Goal: Task Accomplishment & Management: Use online tool/utility

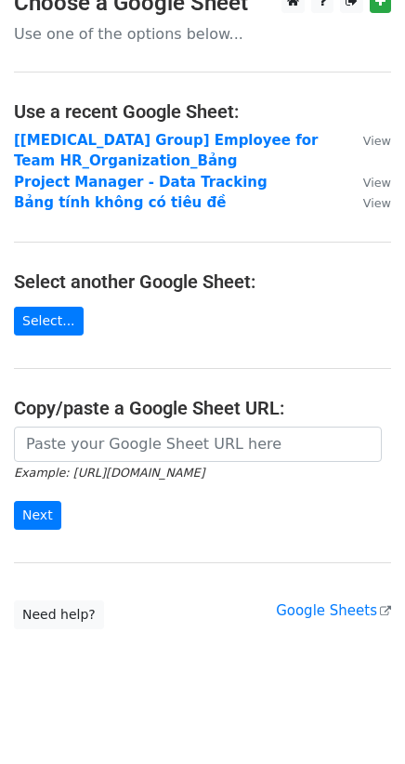
scroll to position [37, 0]
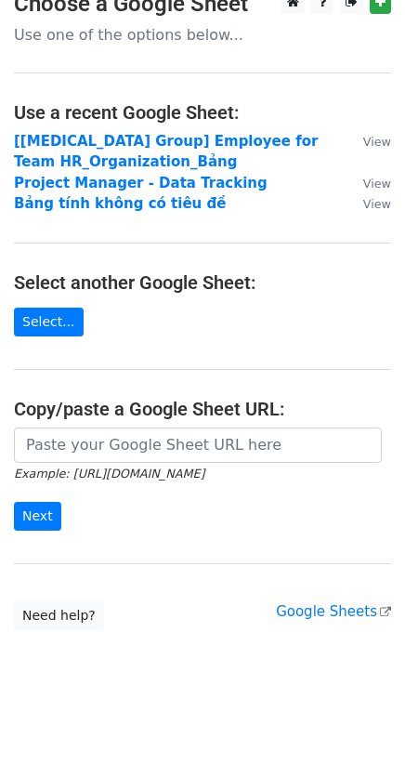
scroll to position [37, 0]
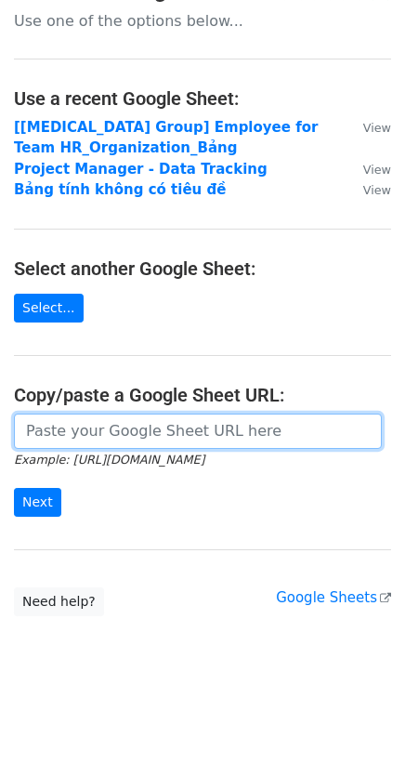
click at [112, 424] on input "url" at bounding box center [198, 431] width 368 height 35
paste input "https://docs.google.com/spreadsheets/d/1xG7RHIzMbAI01qkxZLalGZDxPfNBs3TmakkRATg…"
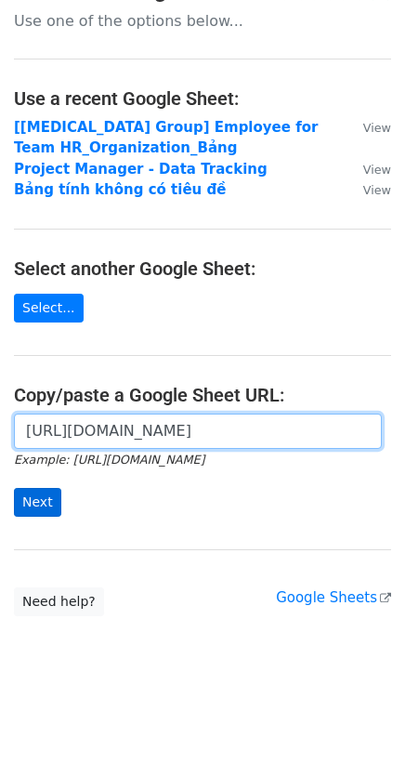
type input "https://docs.google.com/spreadsheets/d/1xG7RHIzMbAI01qkxZLalGZDxPfNBs3TmakkRATg…"
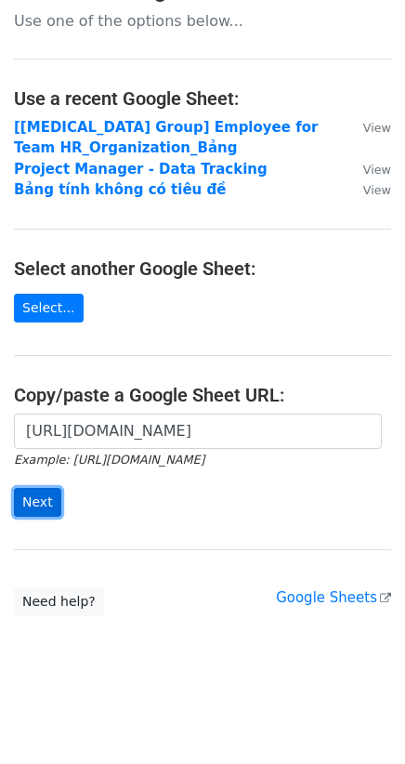
click at [50, 499] on input "Next" at bounding box center [37, 502] width 47 height 29
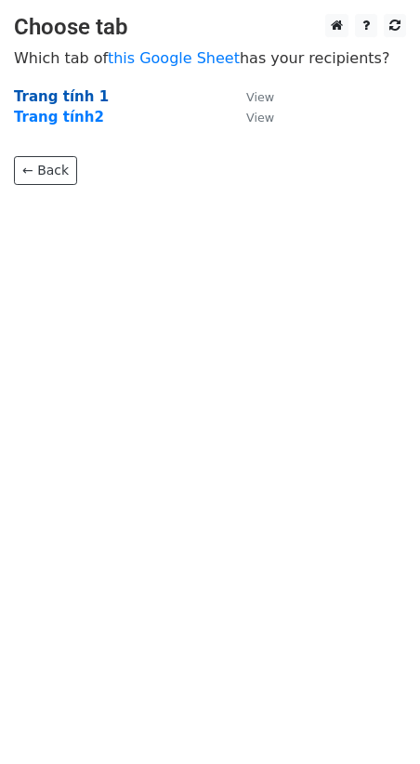
click at [75, 92] on strong "Trang tính 1" at bounding box center [61, 96] width 95 height 17
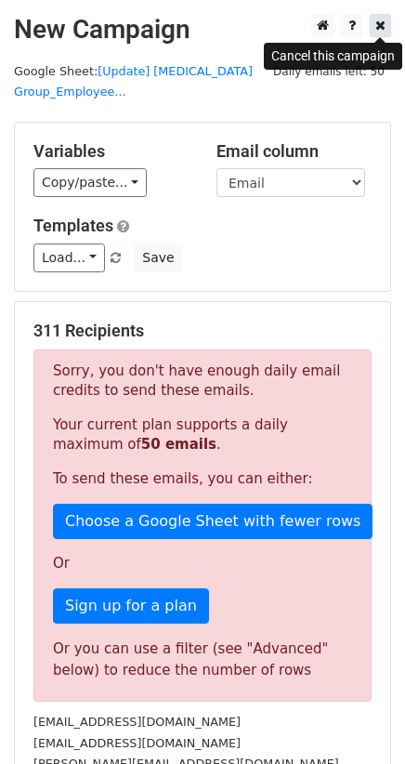
click at [382, 23] on icon at bounding box center [380, 25] width 10 height 13
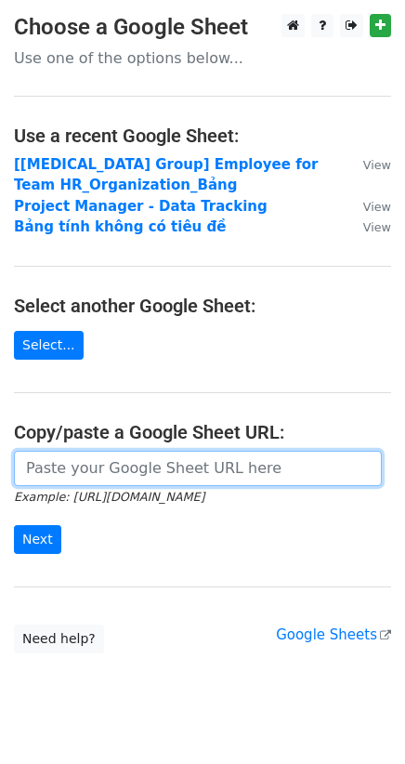
click at [219, 467] on input "url" at bounding box center [198, 468] width 368 height 35
paste input "https://docs.google.com/spreadsheets/d/1xG7RHIzMbAI01qkxZLalGZDxPfNBs3TmakkRATg…"
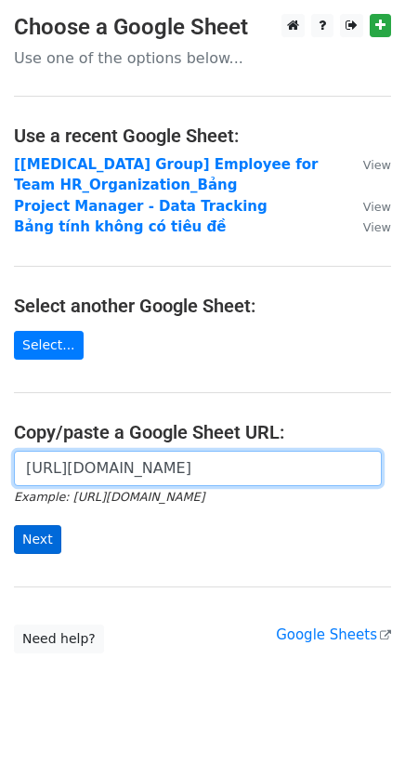
type input "https://docs.google.com/spreadsheets/d/1xG7RHIzMbAI01qkxZLalGZDxPfNBs3TmakkRATg…"
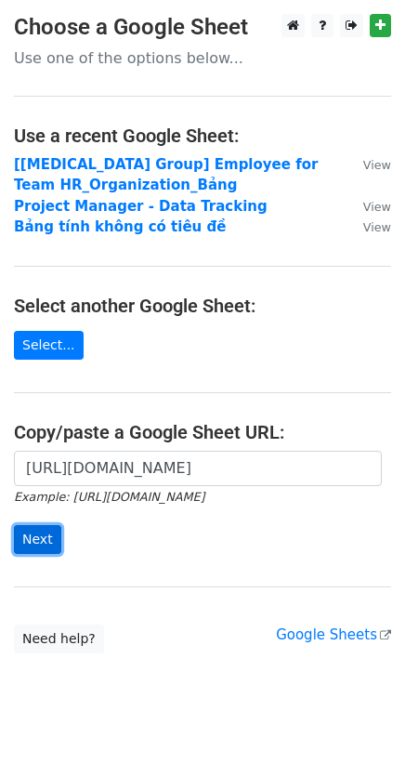
click at [49, 532] on input "Next" at bounding box center [37, 539] width 47 height 29
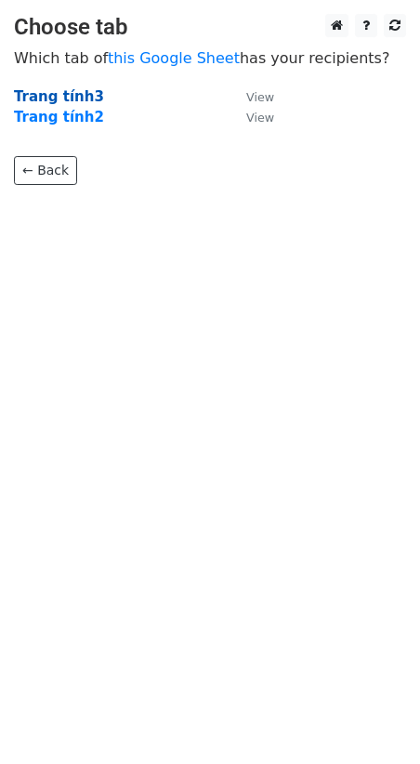
click at [78, 90] on strong "Trang tính3" at bounding box center [59, 96] width 90 height 17
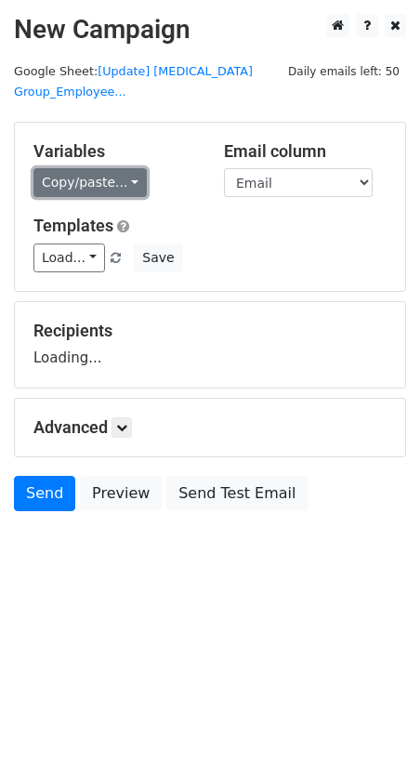
click at [109, 168] on link "Copy/paste..." at bounding box center [89, 182] width 113 height 29
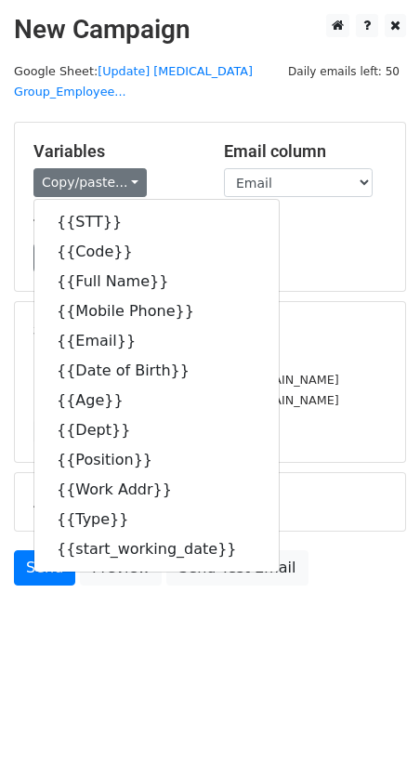
click at [222, 8] on html "New Campaign Daily emails left: 50 Google Sheet: [Update] BSS Group_Employee...…" at bounding box center [210, 382] width 420 height 764
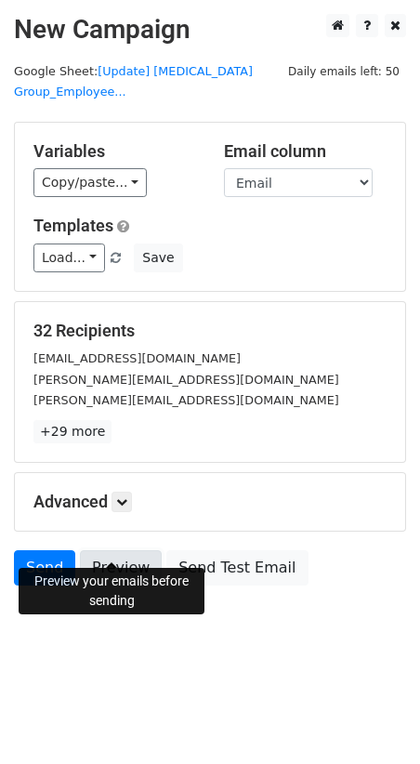
click at [112, 550] on link "Preview" at bounding box center [121, 567] width 82 height 35
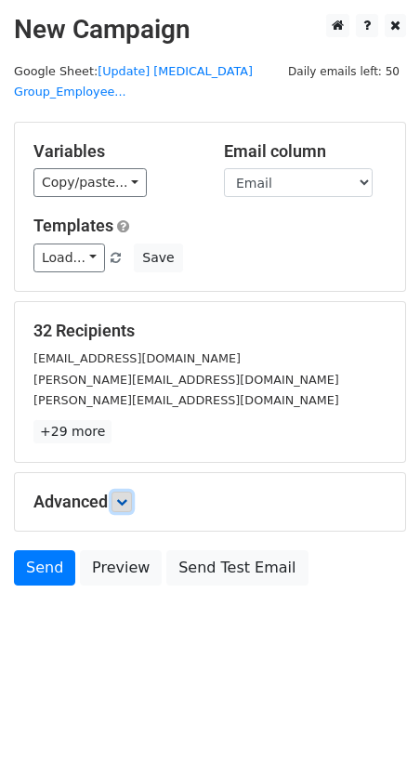
click at [129, 492] on link at bounding box center [122, 502] width 20 height 20
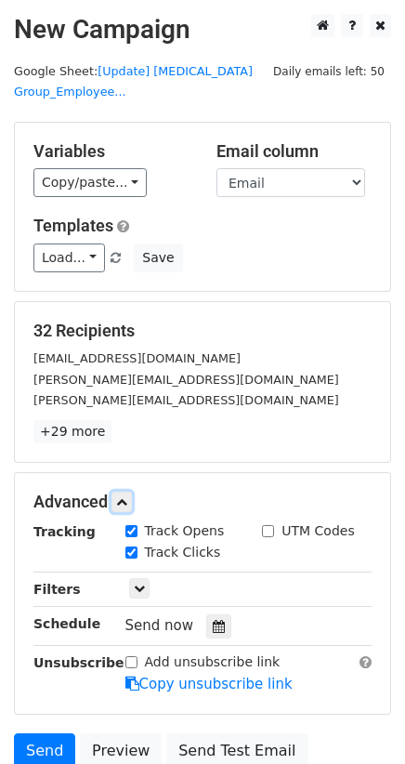
scroll to position [138, 0]
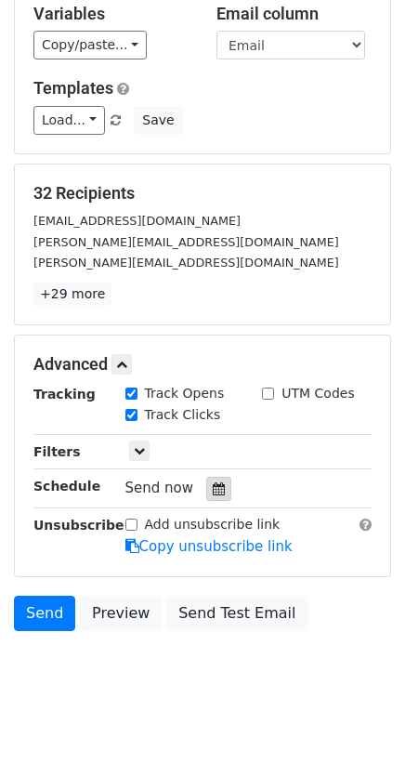
click at [206, 477] on div at bounding box center [218, 489] width 25 height 24
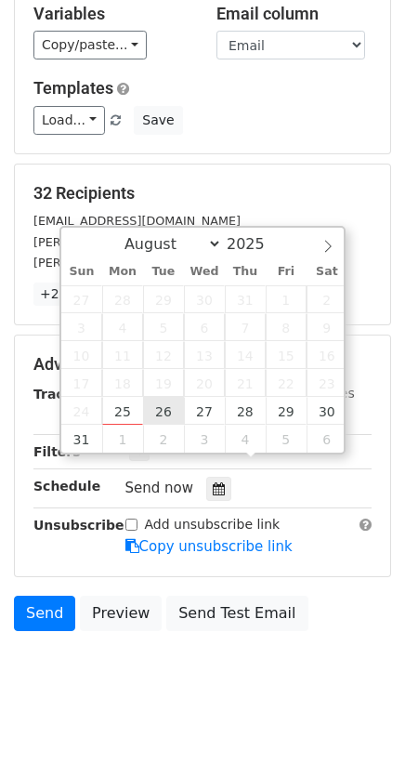
type input "[DATE] 12:00"
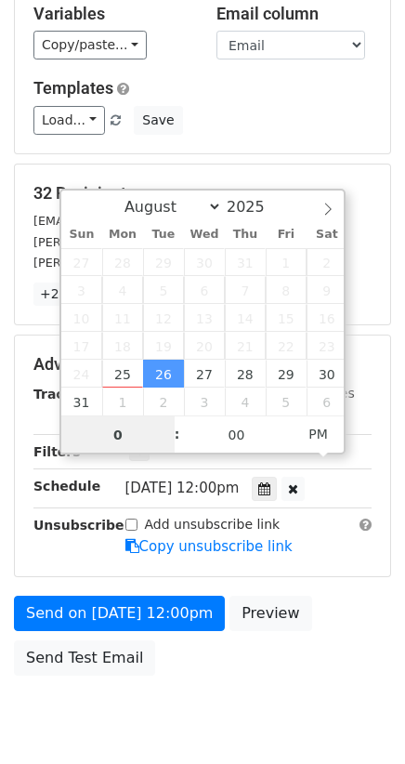
type input "09"
type input "[DATE] 09:00"
click at [326, 423] on span "PM" at bounding box center [318, 433] width 51 height 37
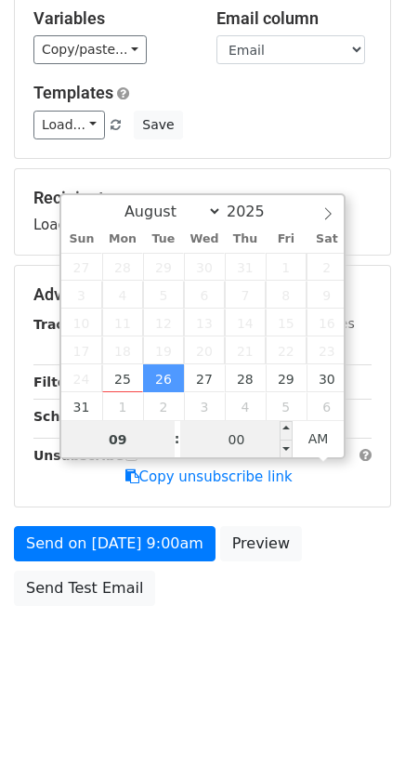
scroll to position [108, 0]
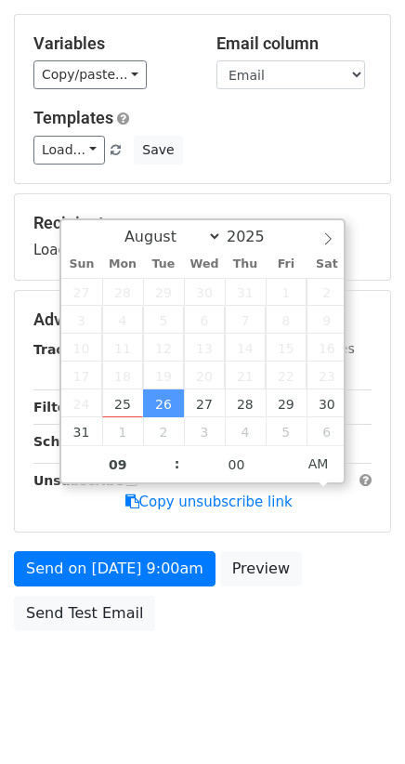
click at [185, 680] on body "New Campaign Daily emails left: 50 Google Sheet: [Update] BSS Group_Employee...…" at bounding box center [202, 310] width 405 height 808
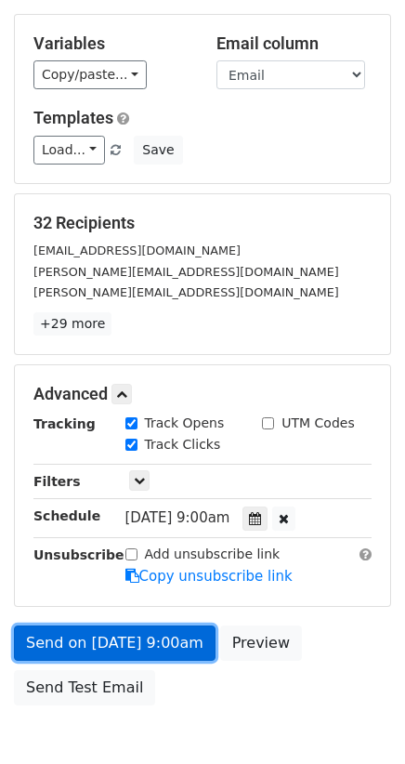
click at [100, 625] on link "Send on [DATE] 9:00am" at bounding box center [115, 642] width 202 height 35
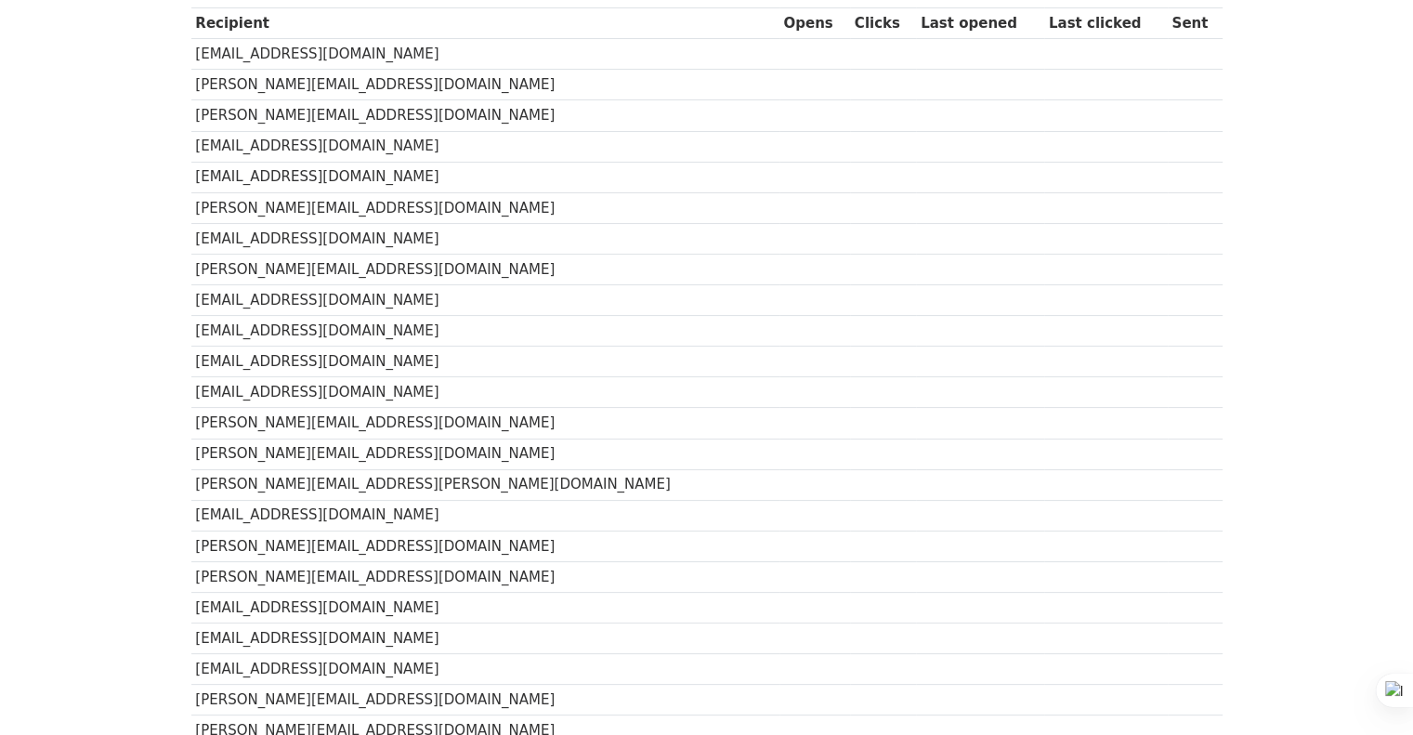
scroll to position [82, 0]
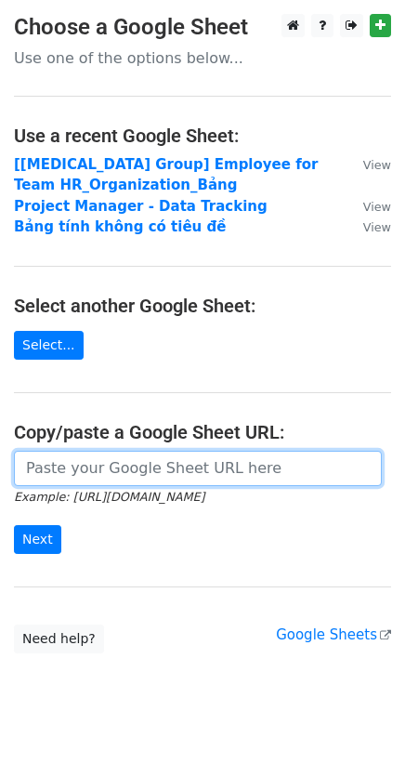
click at [104, 466] on input "url" at bounding box center [198, 468] width 368 height 35
paste input "https://docs.google.com/spreadsheets/d/1xG7RHIzMbAI01qkxZLalGZDxPfNBs3TmakkRATg…"
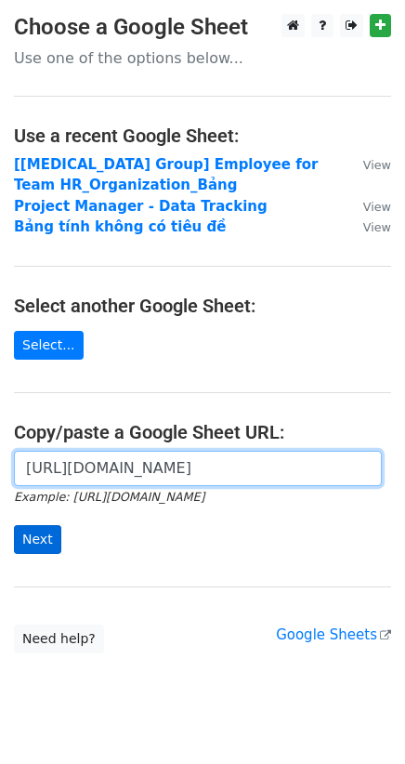
type input "https://docs.google.com/spreadsheets/d/1xG7RHIzMbAI01qkxZLalGZDxPfNBs3TmakkRATg…"
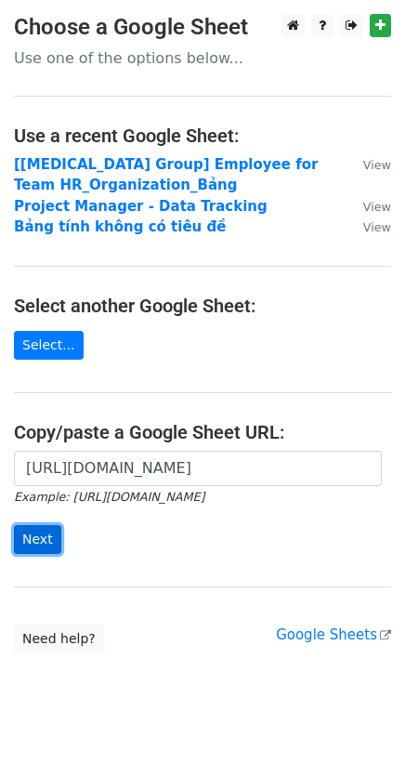
click at [42, 534] on input "Next" at bounding box center [37, 539] width 47 height 29
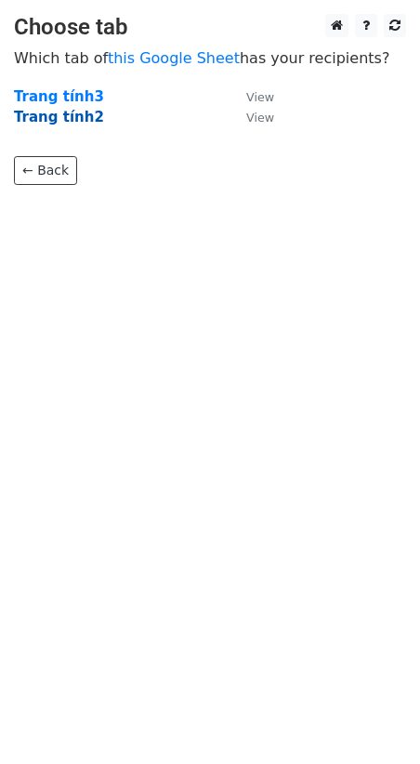
click at [51, 122] on strong "Trang tính2" at bounding box center [59, 117] width 90 height 17
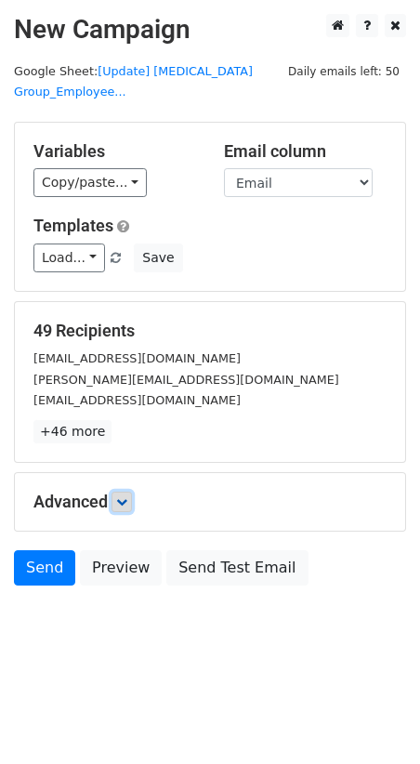
click at [129, 492] on link at bounding box center [122, 502] width 20 height 20
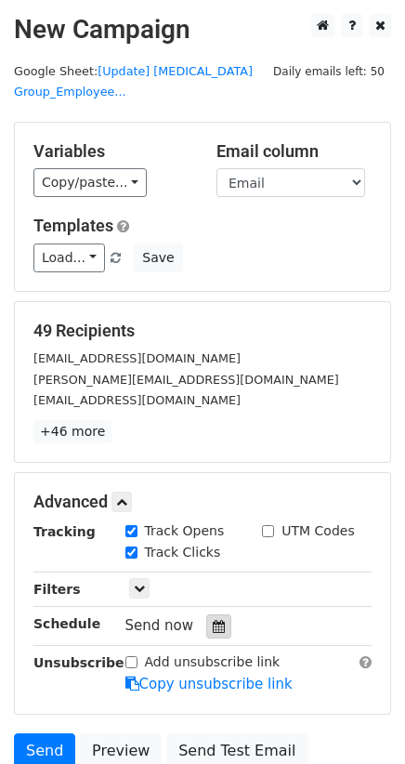
click at [213, 620] on icon at bounding box center [219, 626] width 12 height 13
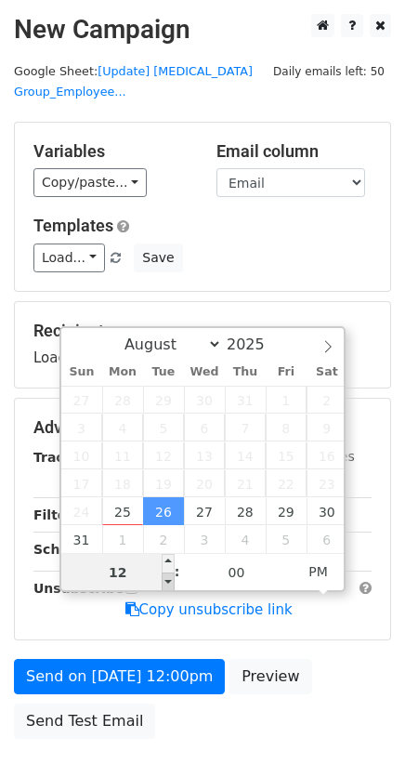
type input "[DATE] 11:00"
type input "11"
click at [167, 580] on span at bounding box center [168, 581] width 13 height 19
type input "[DATE] 10:00"
type input "10"
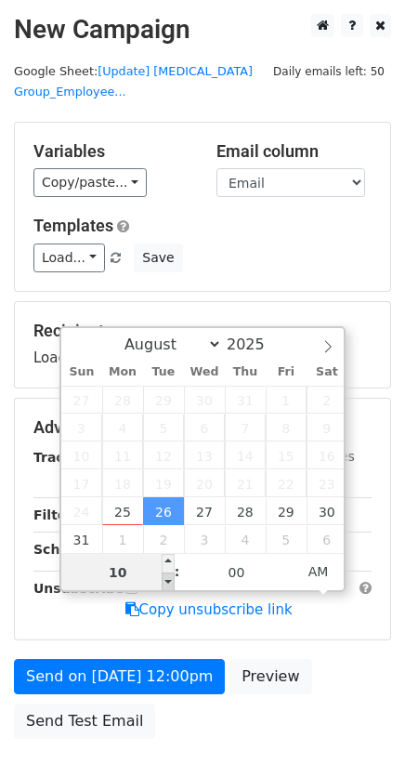
click at [167, 580] on span at bounding box center [168, 581] width 13 height 19
type input "[DATE] 09:00"
type input "09"
click at [167, 580] on span at bounding box center [168, 581] width 13 height 19
type input "[DATE] 08:00"
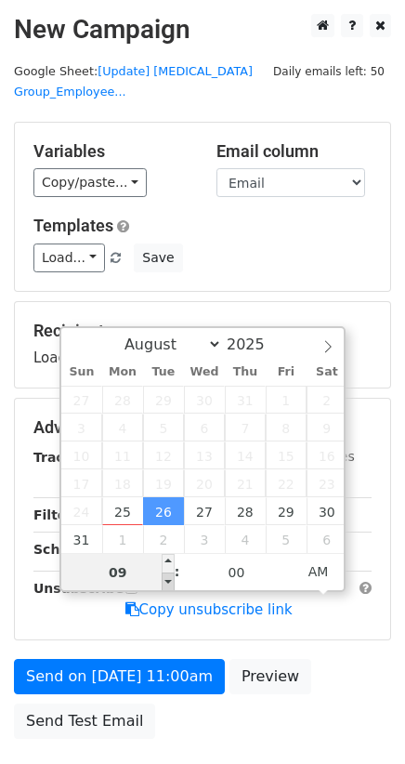
type input "08"
click at [167, 580] on span at bounding box center [168, 581] width 13 height 19
type input "[DATE] 09:00"
type input "09"
click at [165, 557] on span at bounding box center [168, 563] width 13 height 19
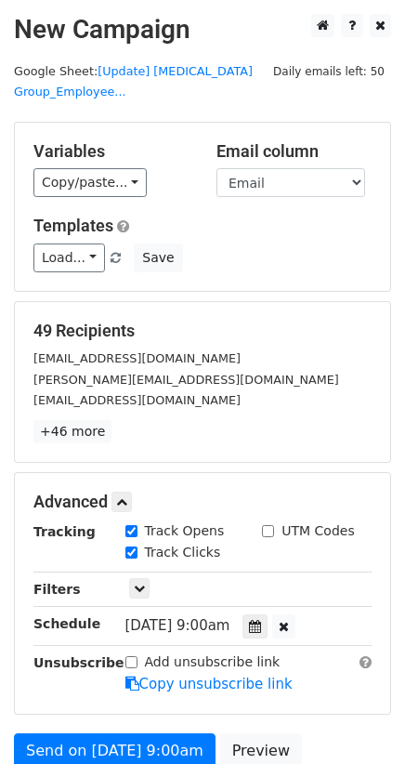
click at [296, 693] on form "Variables Copy/paste... {{STT}} {{Code}} {{Full Name}} {{Mobile Phone}} {{Email…" at bounding box center [202, 472] width 377 height 701
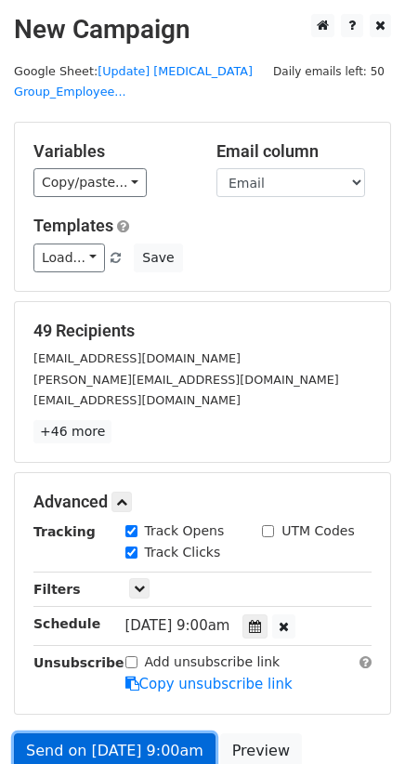
click at [33, 733] on link "Send on [DATE] 9:00am" at bounding box center [115, 750] width 202 height 35
